Goal: Task Accomplishment & Management: Use online tool/utility

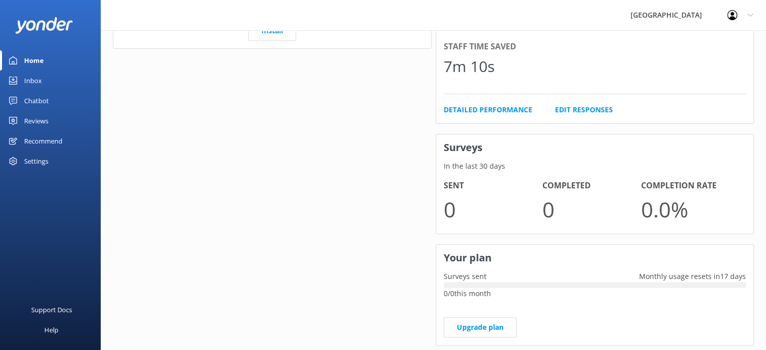
scroll to position [302, 0]
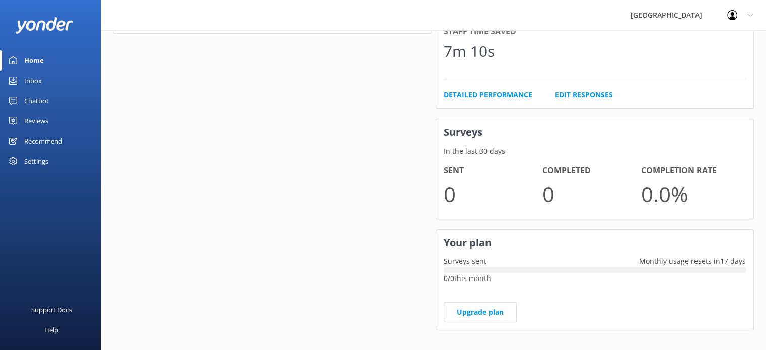
drag, startPoint x: 41, startPoint y: 98, endPoint x: 44, endPoint y: 104, distance: 7.0
click at [41, 98] on div "Chatbot" at bounding box center [36, 101] width 25 height 20
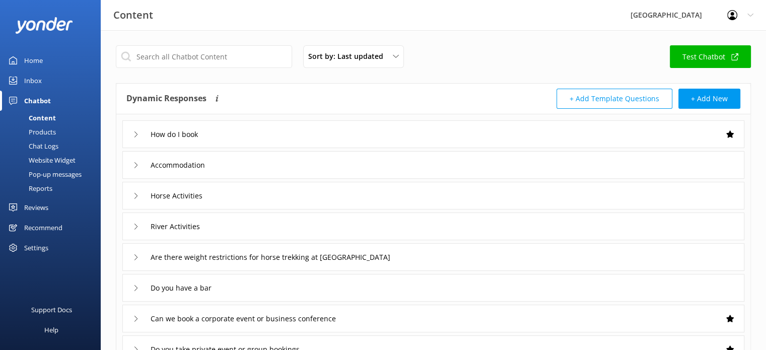
click at [362, 167] on div "Accommodation" at bounding box center [433, 165] width 622 height 28
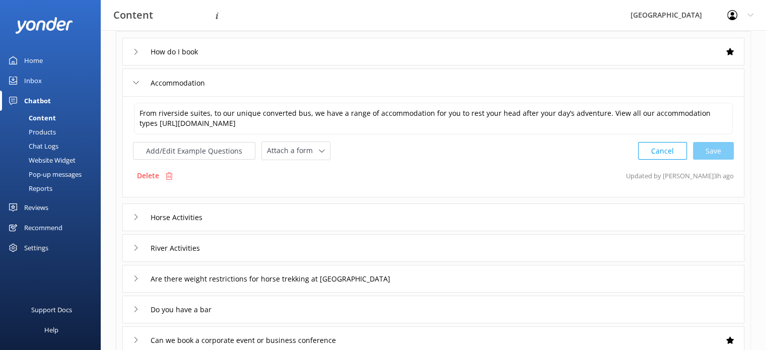
scroll to position [101, 0]
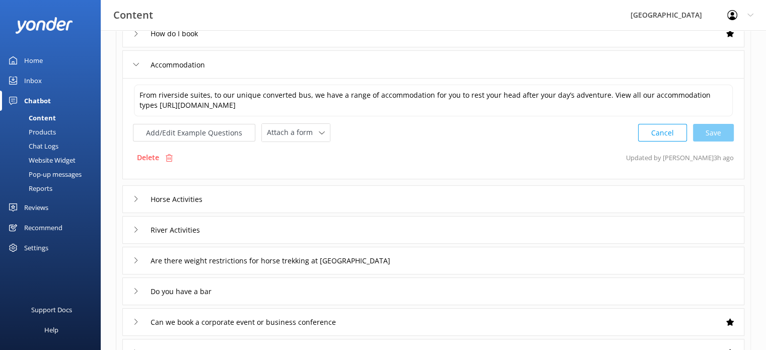
click at [251, 199] on div "Horse Activities" at bounding box center [433, 199] width 622 height 28
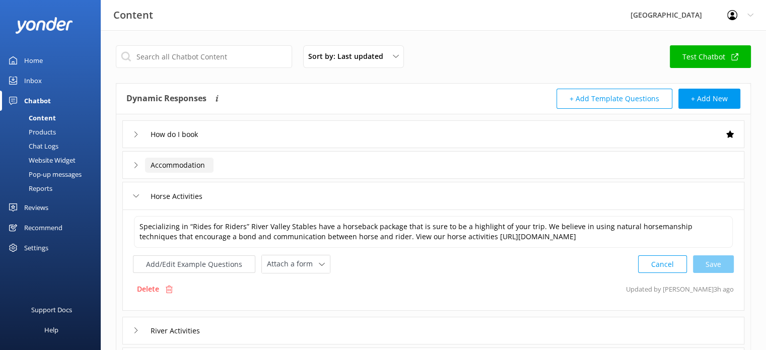
click at [172, 168] on input "Accommodation" at bounding box center [179, 165] width 68 height 15
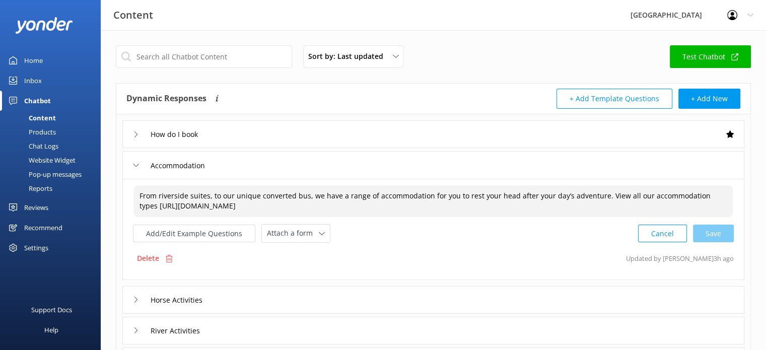
drag, startPoint x: 370, startPoint y: 205, endPoint x: 135, endPoint y: 213, distance: 235.7
click at [135, 213] on textarea "From riverside suites, to our unique converted bus, we have a range of accommod…" at bounding box center [433, 201] width 598 height 32
click at [170, 131] on input "How do I book" at bounding box center [179, 134] width 68 height 15
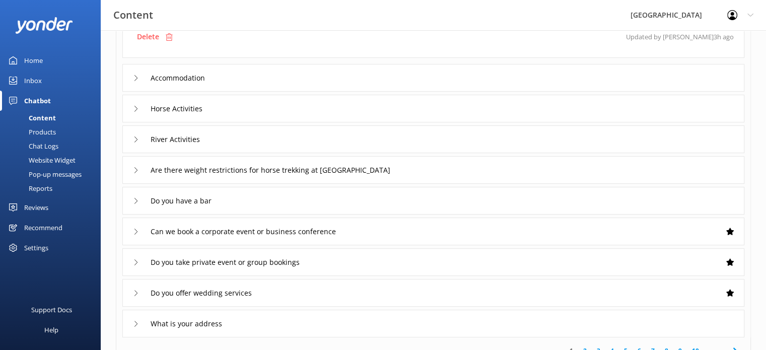
scroll to position [201, 0]
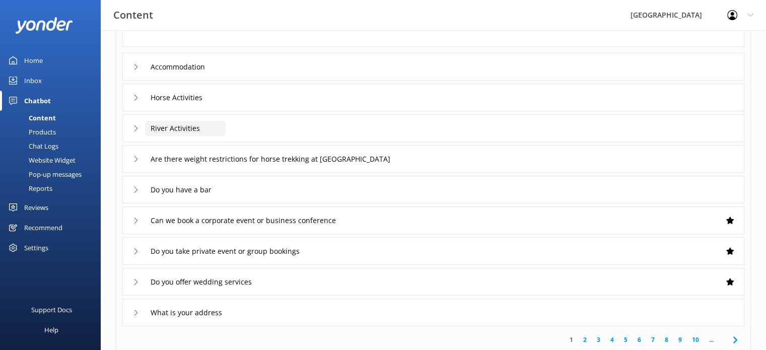
click at [175, 125] on input "River Activities" at bounding box center [185, 128] width 81 height 15
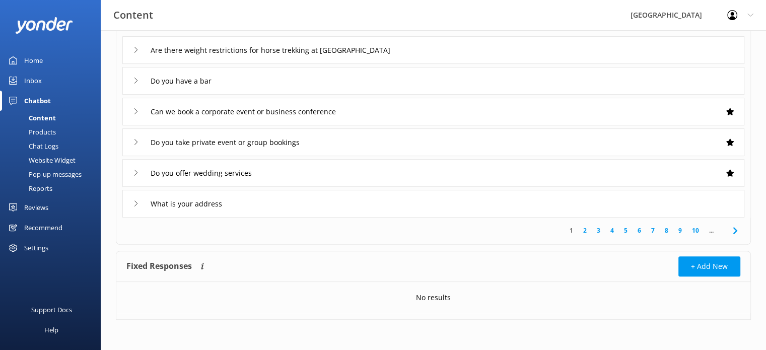
scroll to position [319, 0]
click at [586, 232] on link "2" at bounding box center [585, 230] width 14 height 10
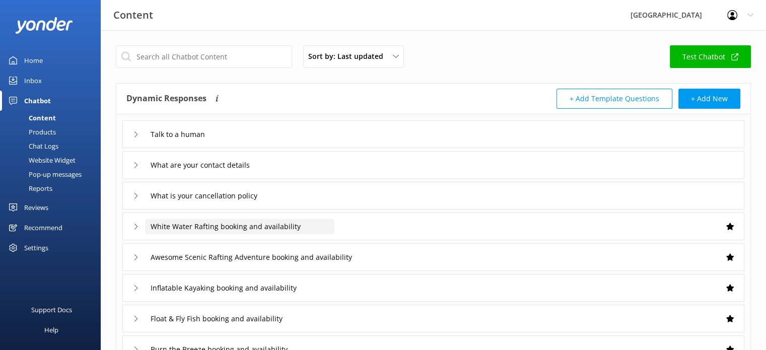
click at [277, 225] on input "White Water Rafting booking and availability" at bounding box center [239, 226] width 189 height 15
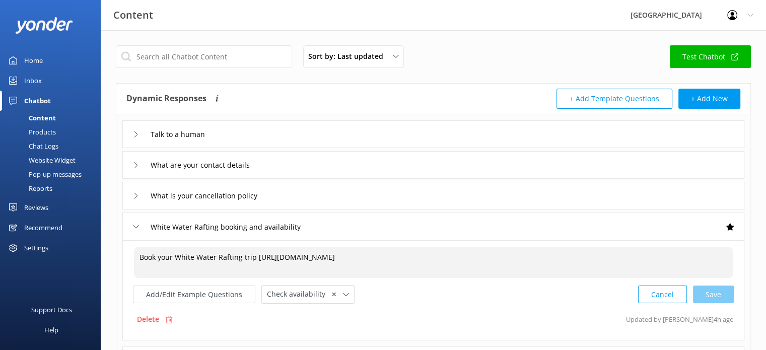
drag, startPoint x: 255, startPoint y: 255, endPoint x: 474, endPoint y: 247, distance: 219.6
click at [474, 247] on textarea "Book your White Water Rafting trip [URL][DOMAIN_NAME]" at bounding box center [433, 262] width 598 height 31
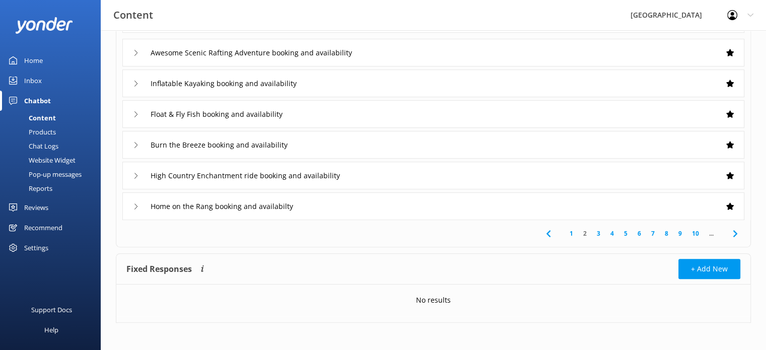
scroll to position [309, 0]
click at [316, 203] on input "Home on the Rang booking and availabilty" at bounding box center [231, 205] width 173 height 15
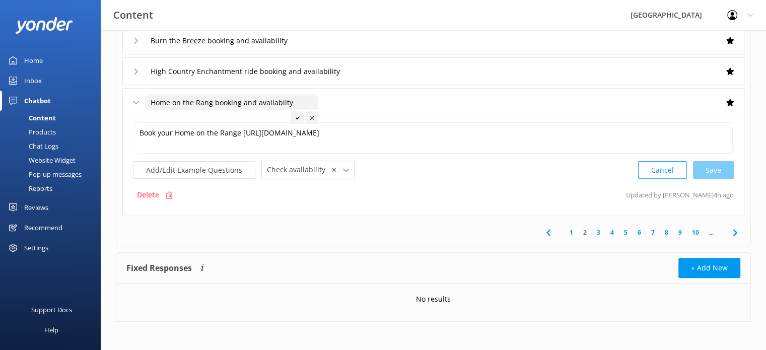
scroll to position [206, 0]
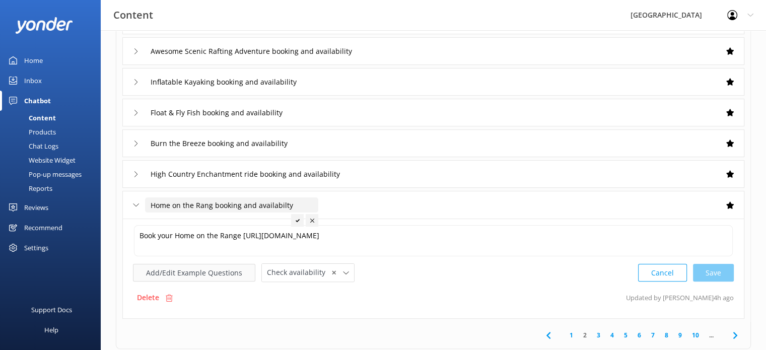
click at [222, 269] on button "Add/Edit Example Questions" at bounding box center [194, 273] width 122 height 18
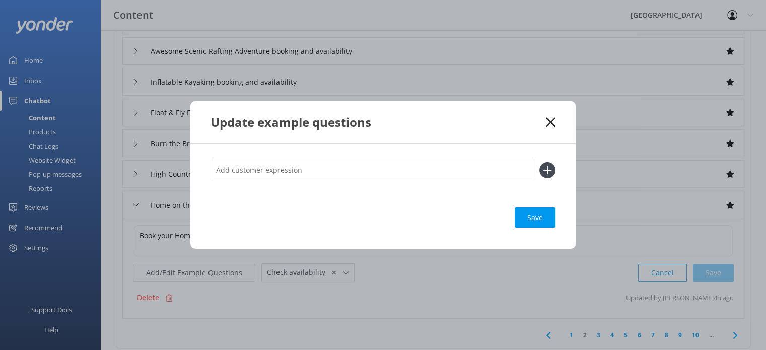
click at [551, 119] on icon at bounding box center [551, 122] width 10 height 10
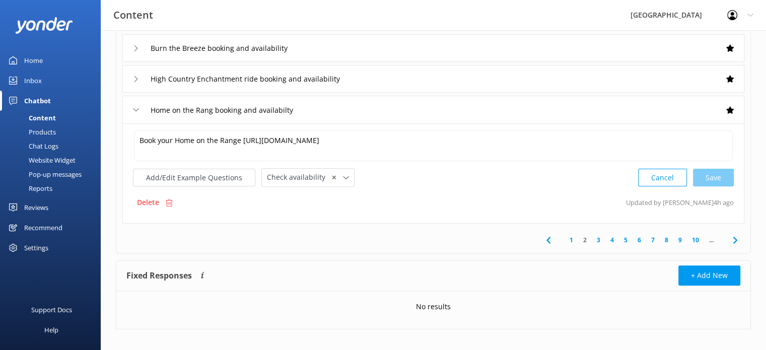
scroll to position [309, 0]
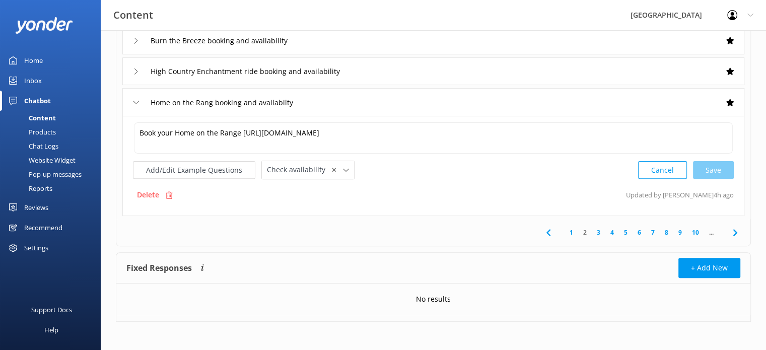
click at [597, 229] on link "3" at bounding box center [598, 232] width 14 height 10
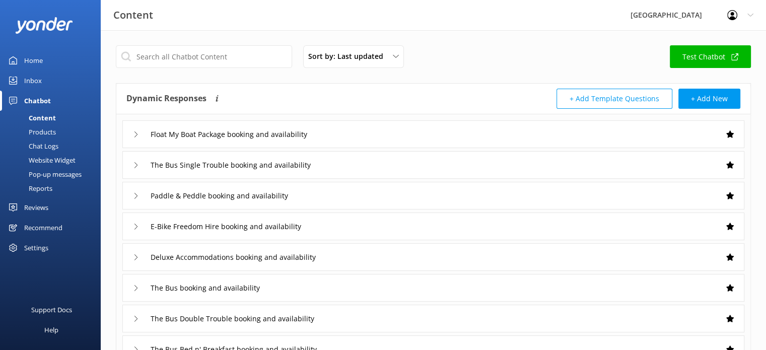
scroll to position [50, 0]
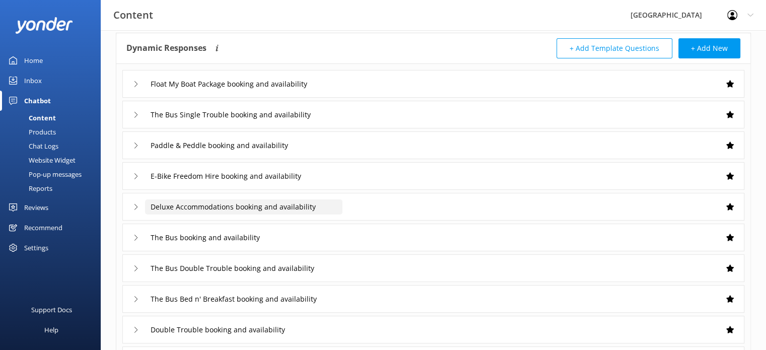
click at [294, 207] on input "Deluxe Accommodations booking and availability" at bounding box center [243, 206] width 197 height 15
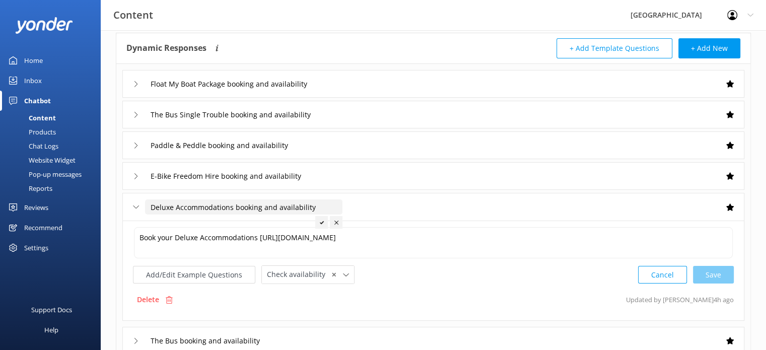
drag, startPoint x: 316, startPoint y: 204, endPoint x: 137, endPoint y: 205, distance: 179.2
click at [137, 205] on div "Deluxe Accommodations booking and availability" at bounding box center [231, 207] width 197 height 17
